Goal: Check status: Check status

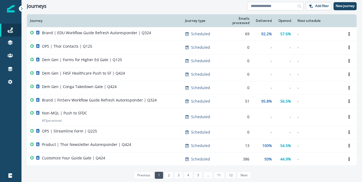
click at [266, 5] on input at bounding box center [275, 6] width 56 height 9
type input "**********"
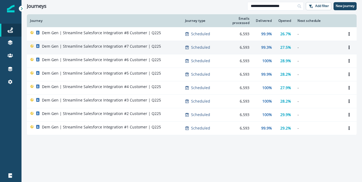
click at [118, 44] on p "Dem Gen | Streamline Salesforce Integration #7 Customer | Q225" at bounding box center [101, 46] width 119 height 5
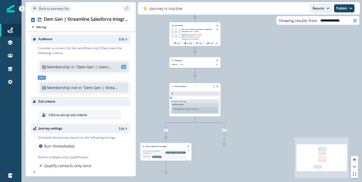
click at [317, 9] on button "Reports" at bounding box center [321, 8] width 22 height 8
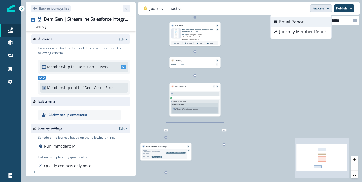
click at [308, 21] on button "Email Report" at bounding box center [300, 22] width 61 height 10
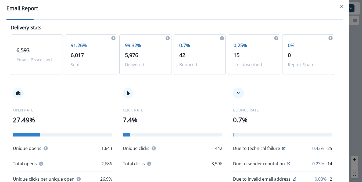
scroll to position [20, 0]
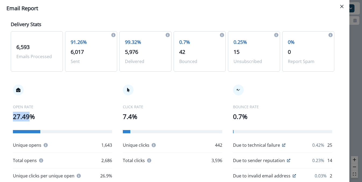
drag, startPoint x: 28, startPoint y: 117, endPoint x: 4, endPoint y: 118, distance: 23.9
click at [4, 118] on div "**********" at bounding box center [174, 99] width 349 height 165
copy p "27.49"
drag, startPoint x: 131, startPoint y: 117, endPoint x: 121, endPoint y: 117, distance: 10.2
click at [121, 117] on div "OPEN RATE 27.49% Unique opens 1,643 Total opens 2,686 Unique clicks per unique …" at bounding box center [172, 138] width 323 height 129
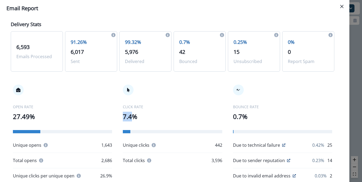
copy p "7.4"
click at [342, 8] on icon "Close" at bounding box center [341, 6] width 3 height 3
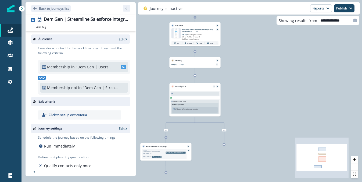
click at [58, 9] on p "Back to journeys list" at bounding box center [54, 8] width 30 height 5
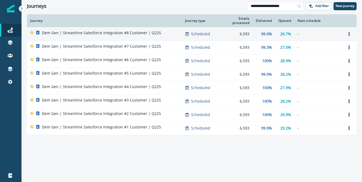
click at [137, 33] on p "Dem Gen | Streamline Salesforce Integration #8 Customer | Q225" at bounding box center [101, 32] width 119 height 5
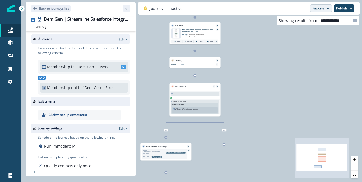
click at [323, 9] on button "Reports" at bounding box center [321, 8] width 22 height 8
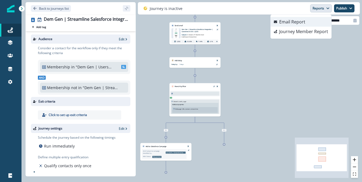
click at [310, 21] on button "Email Report" at bounding box center [300, 22] width 61 height 10
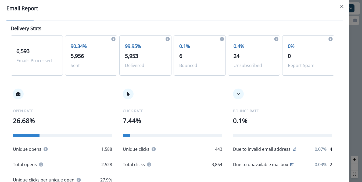
scroll to position [22, 0]
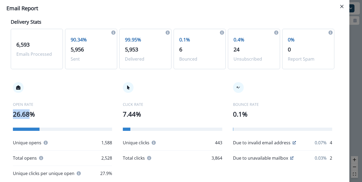
drag, startPoint x: 29, startPoint y: 114, endPoint x: 7, endPoint y: 115, distance: 21.8
copy p "26.68"
drag, startPoint x: 134, startPoint y: 114, endPoint x: 121, endPoint y: 114, distance: 13.2
click at [121, 114] on div "OPEN RATE 26.68% Unique opens 1,588 Total opens 2,528 Unique clicks per unique …" at bounding box center [172, 129] width 323 height 116
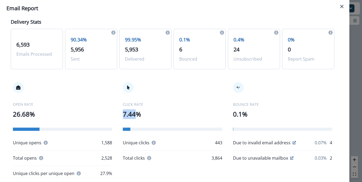
copy p "7.44"
click at [341, 5] on icon "Close" at bounding box center [341, 6] width 3 height 3
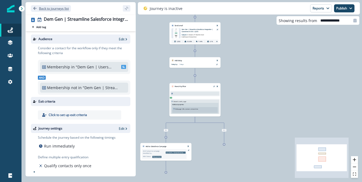
click at [55, 8] on p "Back to journeys list" at bounding box center [54, 8] width 30 height 5
